Goal: Task Accomplishment & Management: Complete application form

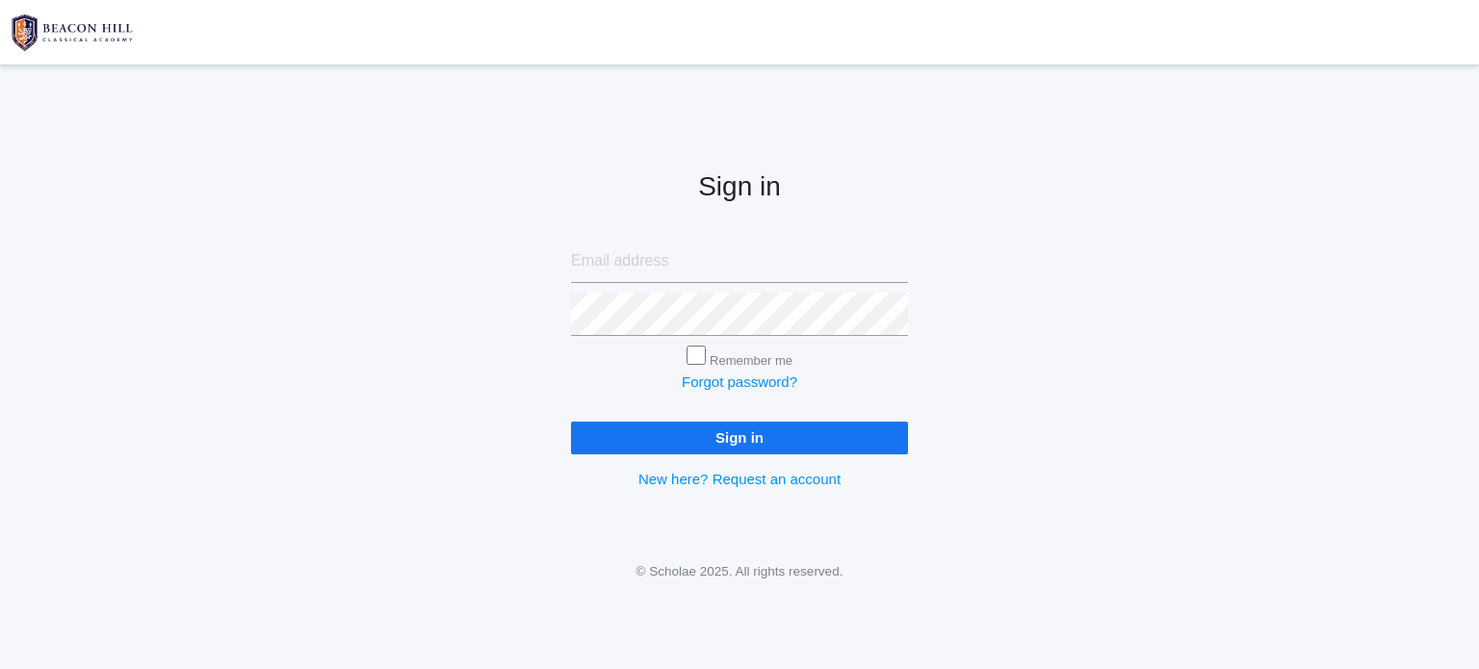
type input "[EMAIL_ADDRESS][DOMAIN_NAME]"
click at [750, 438] on input "Sign in" at bounding box center [739, 438] width 337 height 32
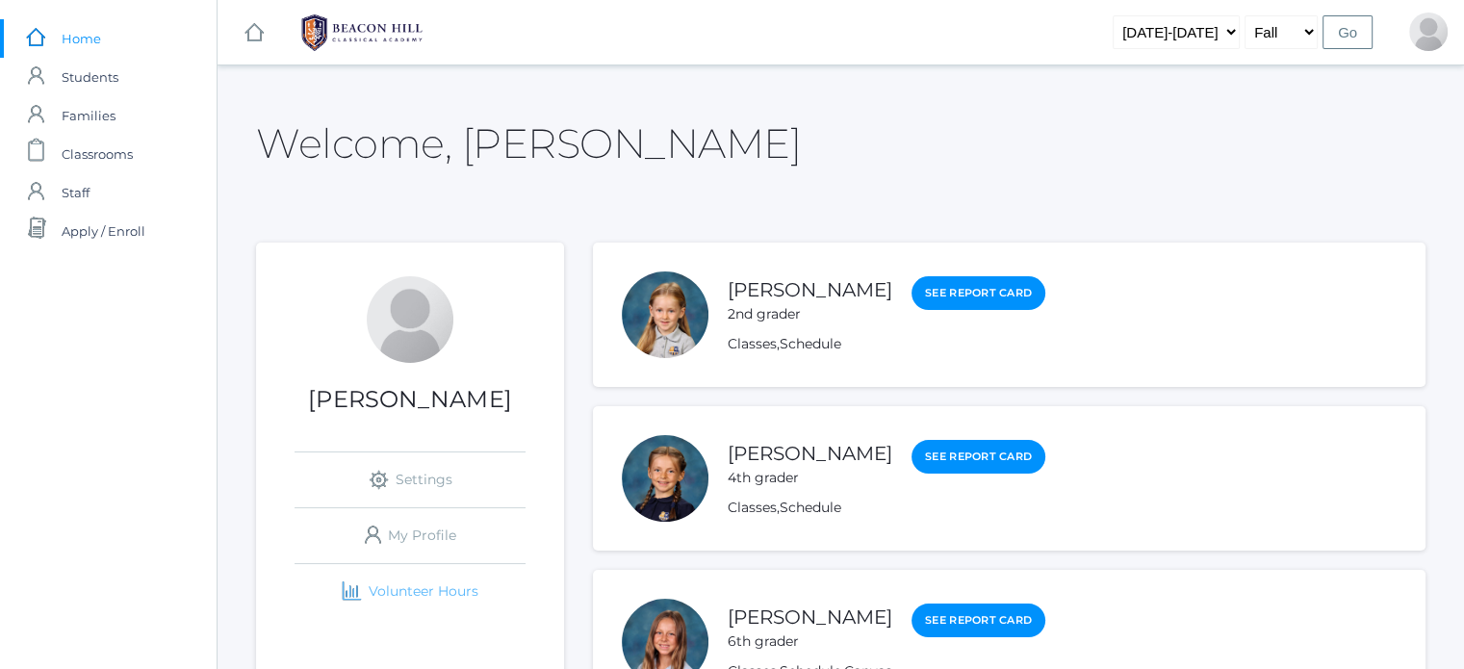
click at [449, 581] on link "icons/finance/bar-chart Created with Sketch. Volunteer Hours" at bounding box center [410, 591] width 231 height 55
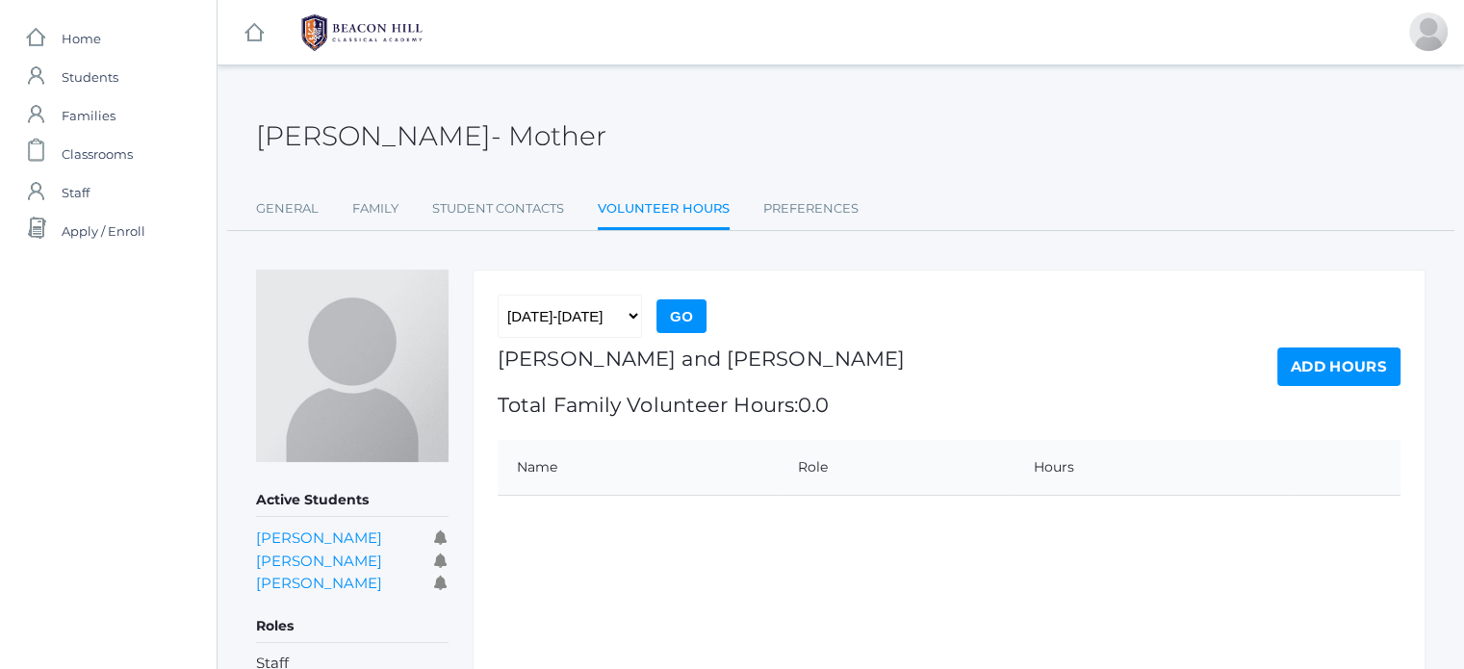
click at [1340, 361] on link "Add Hours" at bounding box center [1339, 367] width 123 height 39
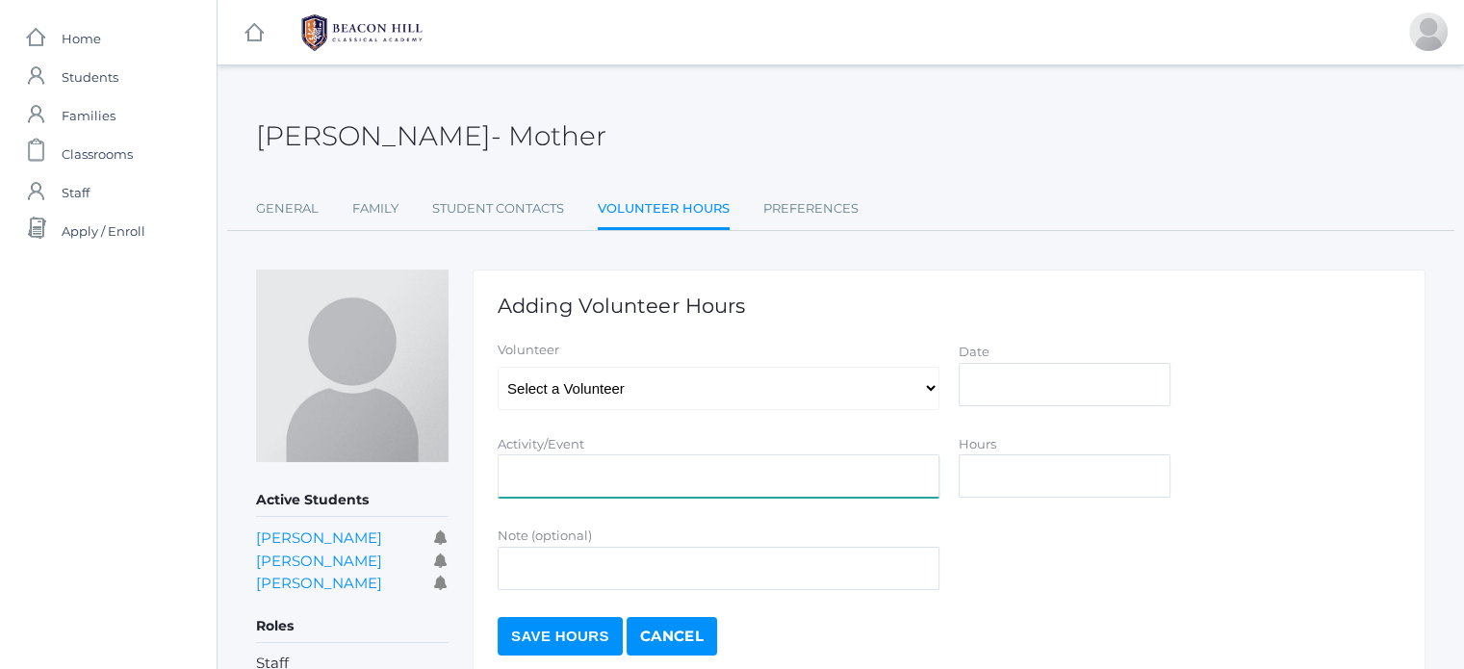
click at [897, 469] on input "Activity/Event" at bounding box center [719, 475] width 442 height 43
type input "Set up and check in for parent orientation"
click at [1001, 396] on input "Date" at bounding box center [1065, 384] width 212 height 43
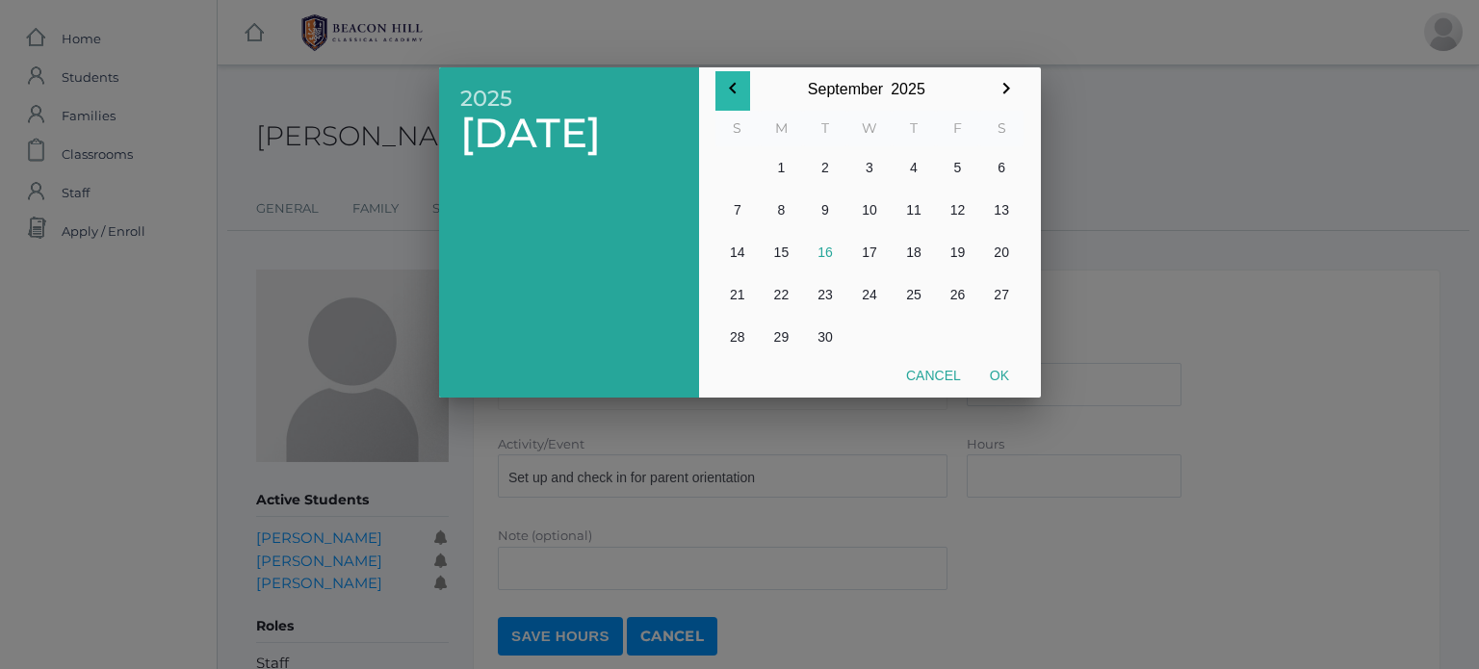
click at [739, 85] on icon "button" at bounding box center [732, 88] width 23 height 23
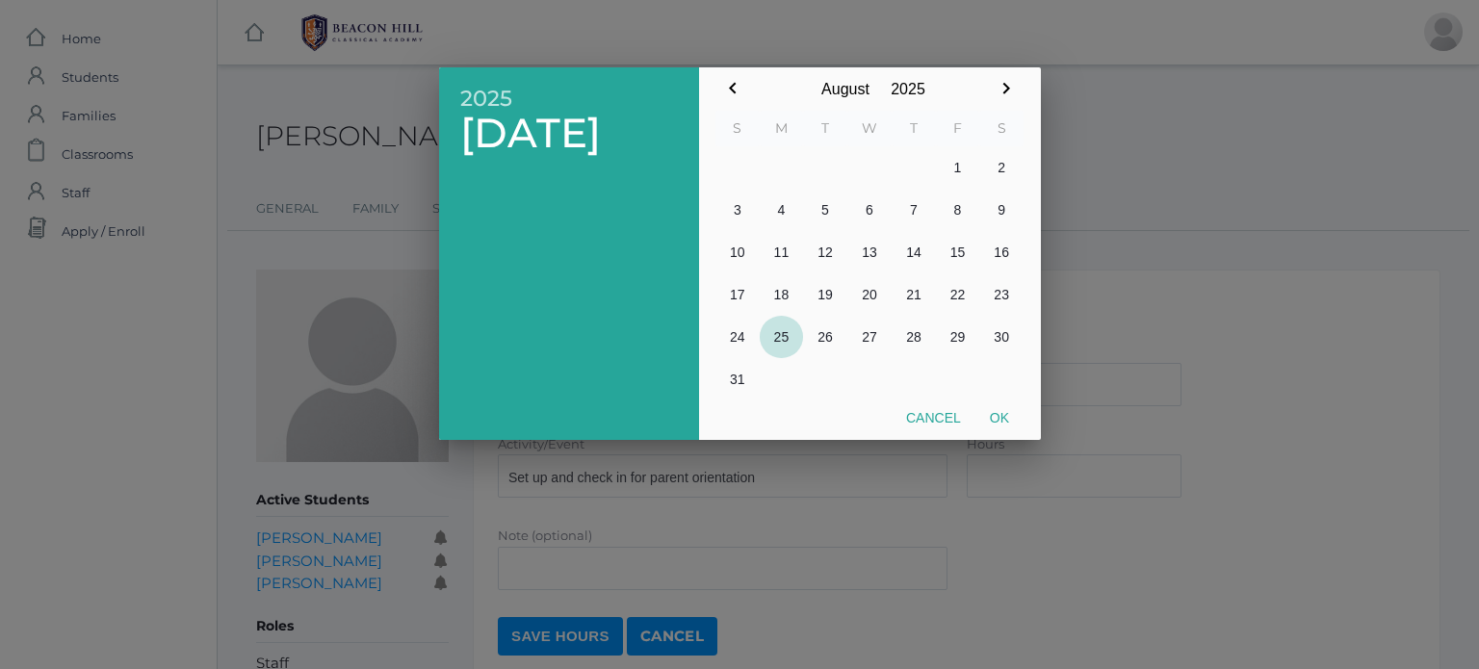
click at [777, 332] on button "25" at bounding box center [782, 337] width 44 height 42
click at [996, 411] on button "Ok" at bounding box center [999, 418] width 48 height 35
type input "2025-08-25"
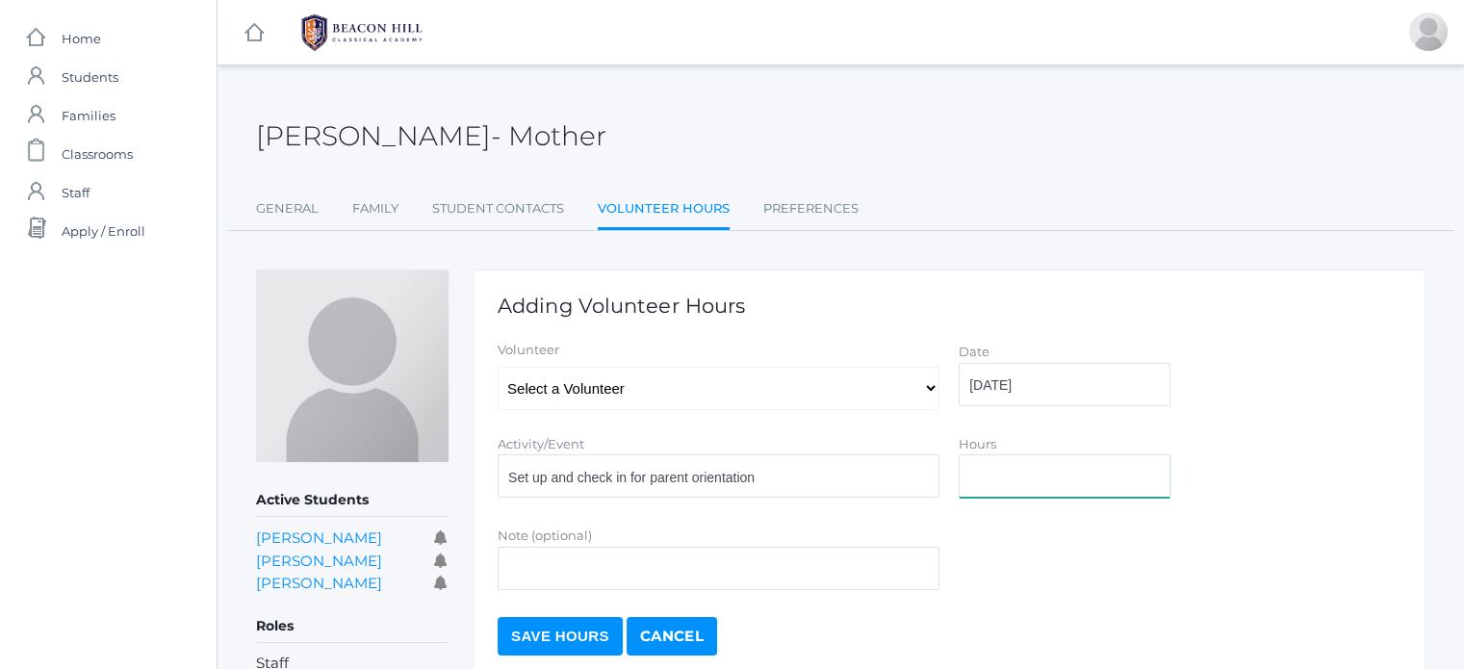
click at [993, 454] on input "Hours" at bounding box center [1065, 475] width 212 height 43
type input "1"
click at [522, 634] on input "Save Hours" at bounding box center [560, 636] width 125 height 39
click at [936, 388] on select "Select a Volunteer Little, Alison Little, Fay Little, Jeff Little, Jeffrey Litt…" at bounding box center [719, 388] width 442 height 43
select select "1925"
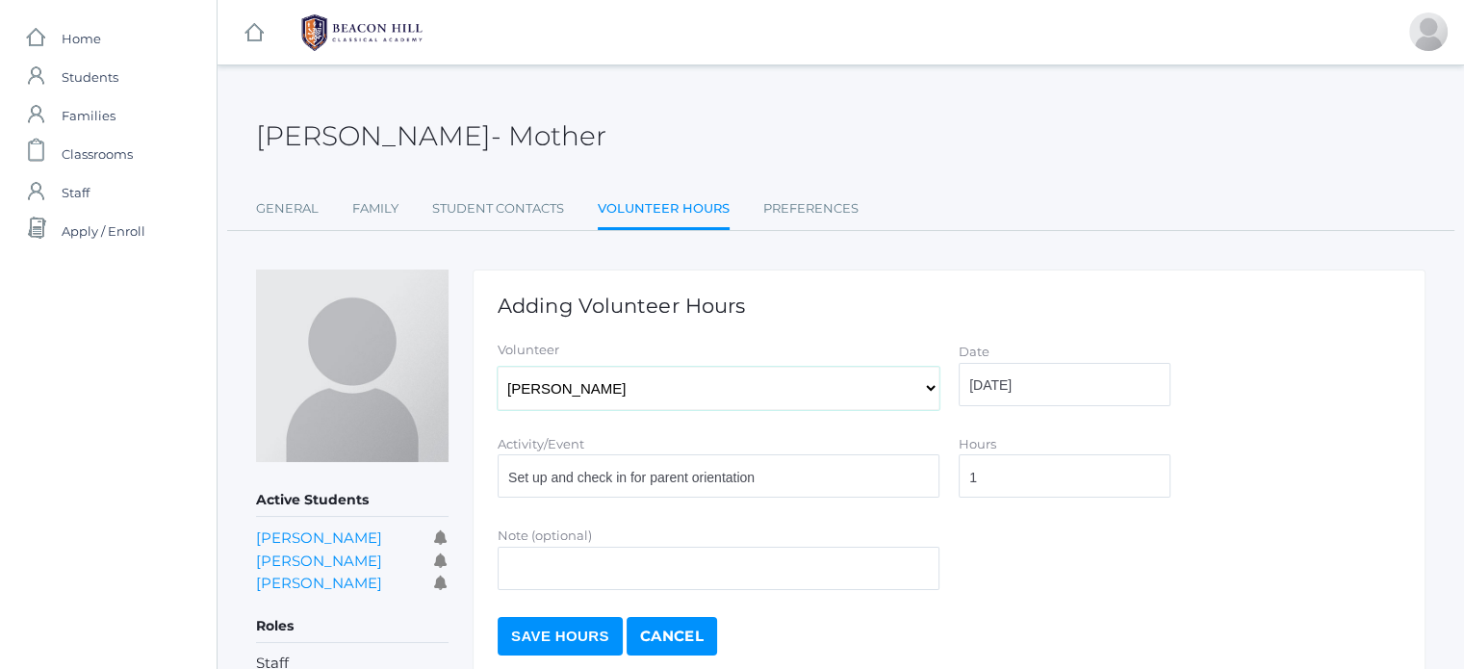
click at [498, 367] on select "Select a Volunteer Little, Alison Little, Fay Little, Jeff Little, Jeffrey Litt…" at bounding box center [719, 388] width 442 height 43
click at [565, 642] on input "Save Hours" at bounding box center [560, 636] width 125 height 39
